Goal: Information Seeking & Learning: Compare options

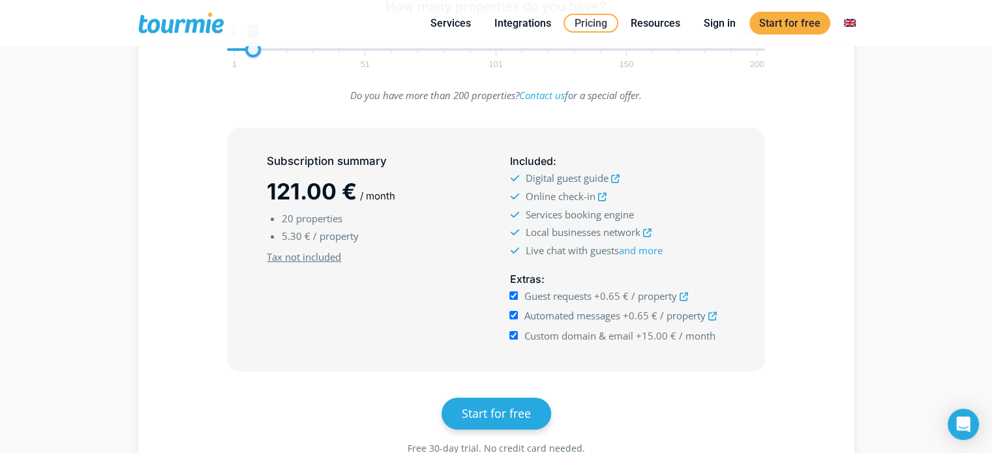
drag, startPoint x: 280, startPoint y: 52, endPoint x: 249, endPoint y: 54, distance: 30.7
click at [249, 54] on span at bounding box center [253, 50] width 16 height 16
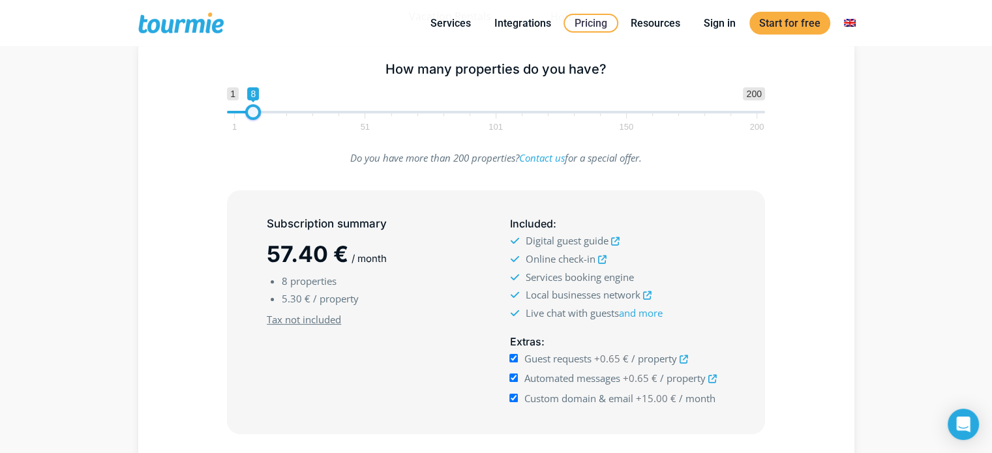
scroll to position [206, 0]
type input "2"
drag, startPoint x: 250, startPoint y: 111, endPoint x: 235, endPoint y: 110, distance: 15.0
click at [235, 110] on span at bounding box center [238, 112] width 16 height 16
click at [513, 397] on input "Custom domain & email +15.00 € / month" at bounding box center [514, 398] width 8 height 8
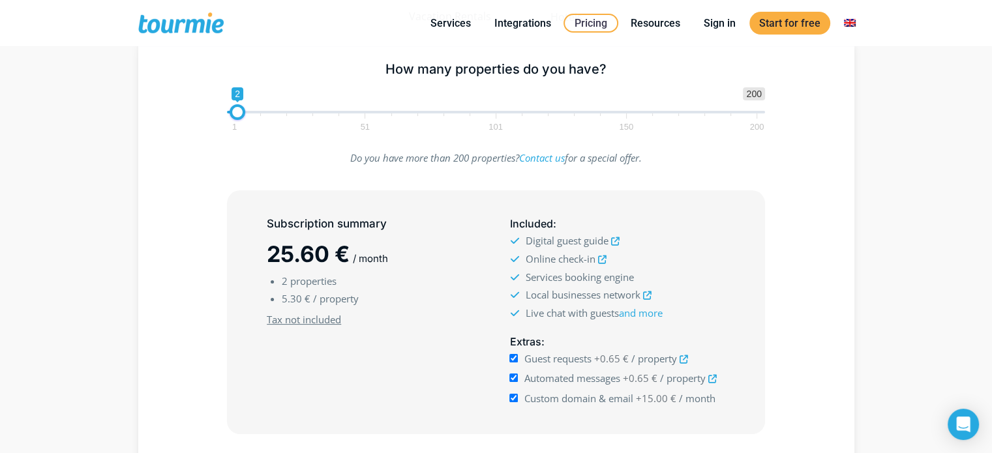
checkbox input "false"
click at [884, 129] on section "Pricing Select the number of your properties or rooms to calculate the cost of …" at bounding box center [496, 195] width 992 height 782
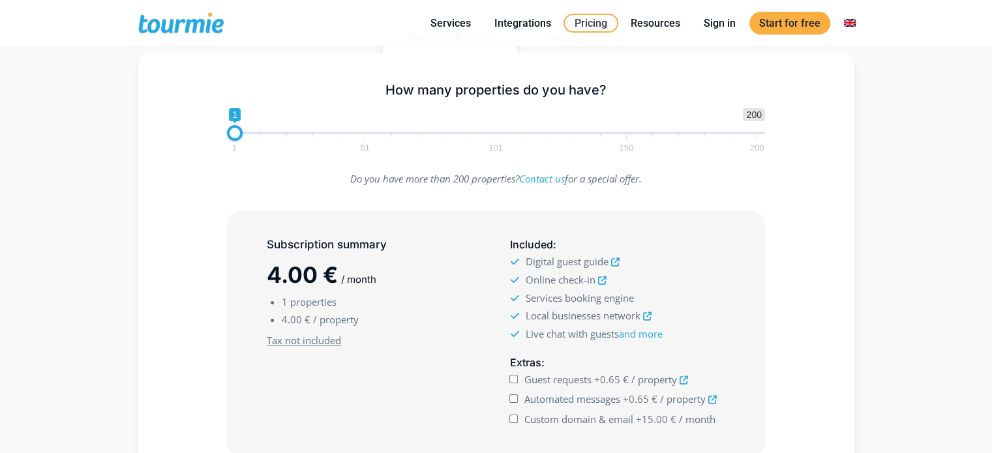
scroll to position [206, 0]
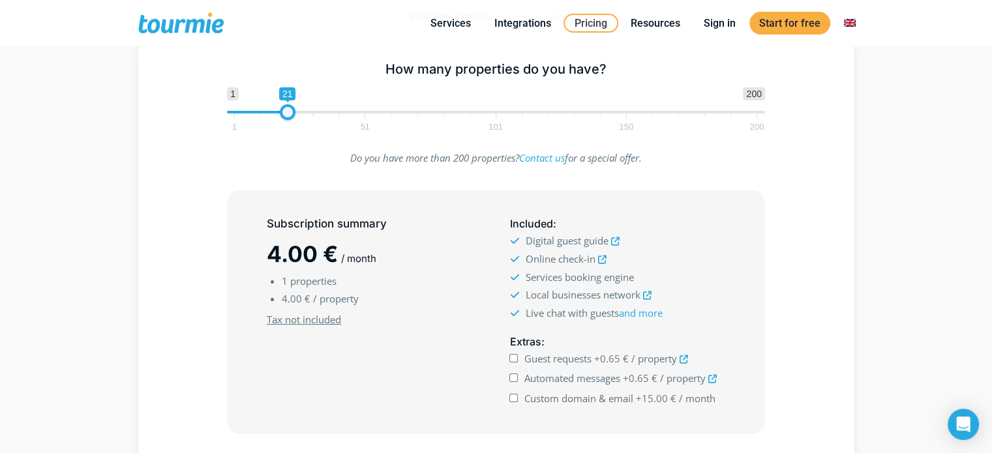
type input "20"
drag, startPoint x: 235, startPoint y: 112, endPoint x: 286, endPoint y: 123, distance: 52.1
click at [286, 123] on span "1 200 0 0 20 1 51 101 150 200" at bounding box center [496, 108] width 538 height 42
click at [517, 356] on input "Guest requests +0.65 € / property" at bounding box center [514, 358] width 8 height 8
checkbox input "true"
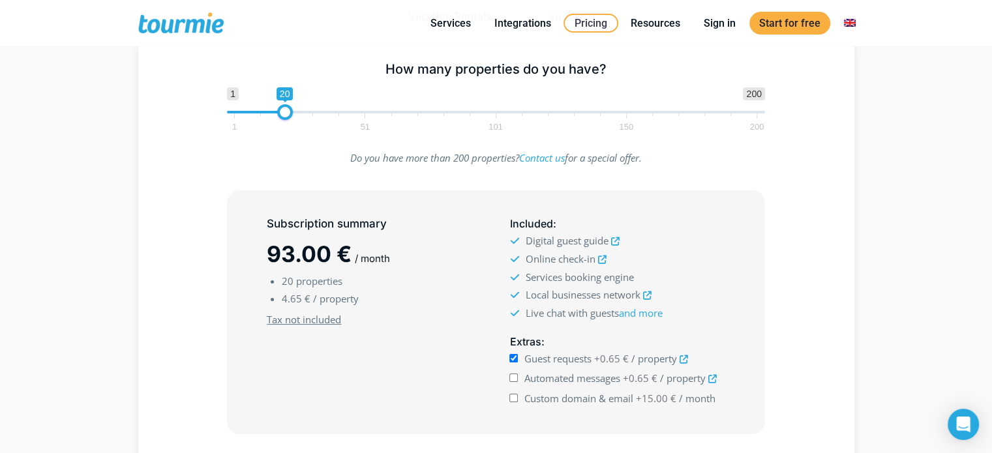
click at [513, 378] on input "Automated messages +0.65 € / property" at bounding box center [514, 378] width 8 height 8
checkbox input "true"
click at [512, 394] on input "Custom domain & email +15.00 € / month" at bounding box center [514, 398] width 8 height 8
checkbox input "true"
